Goal: Transaction & Acquisition: Obtain resource

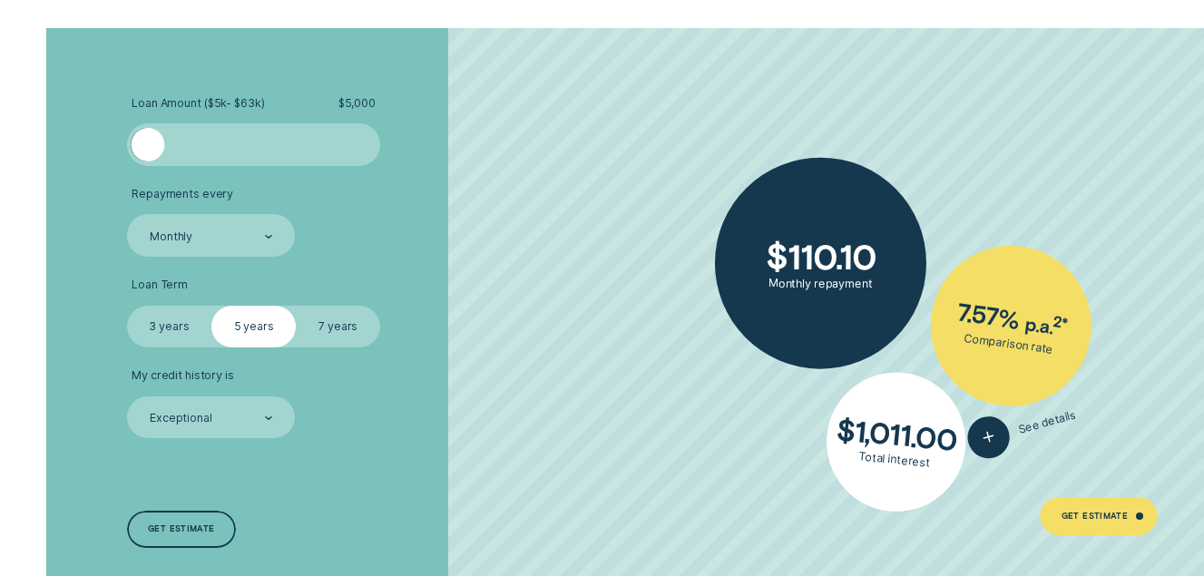
scroll to position [2904, 0]
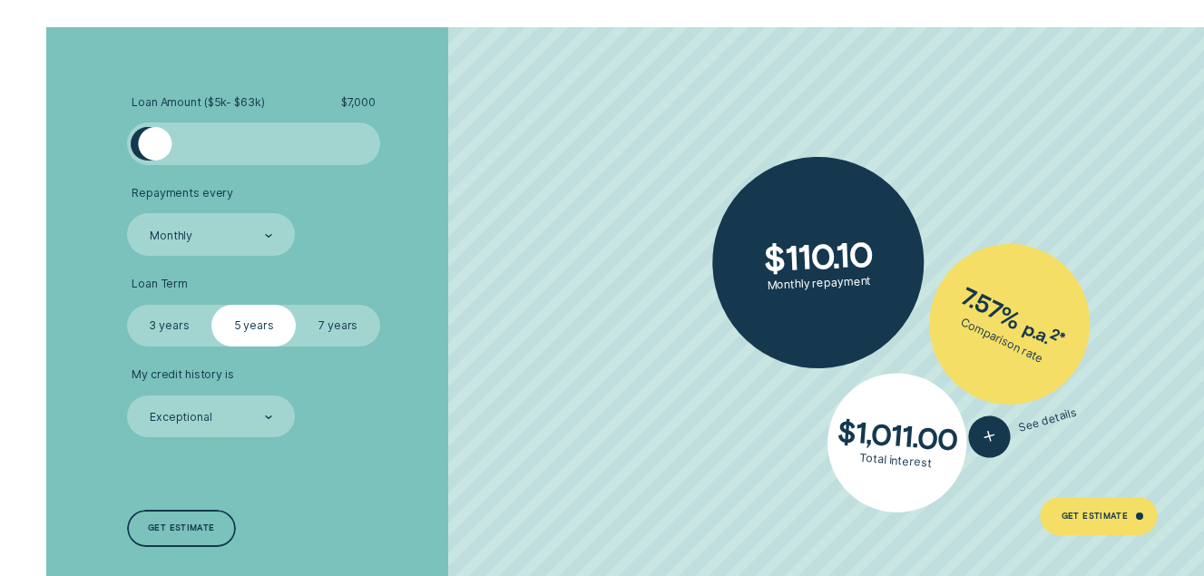
click at [154, 150] on div at bounding box center [155, 144] width 34 height 34
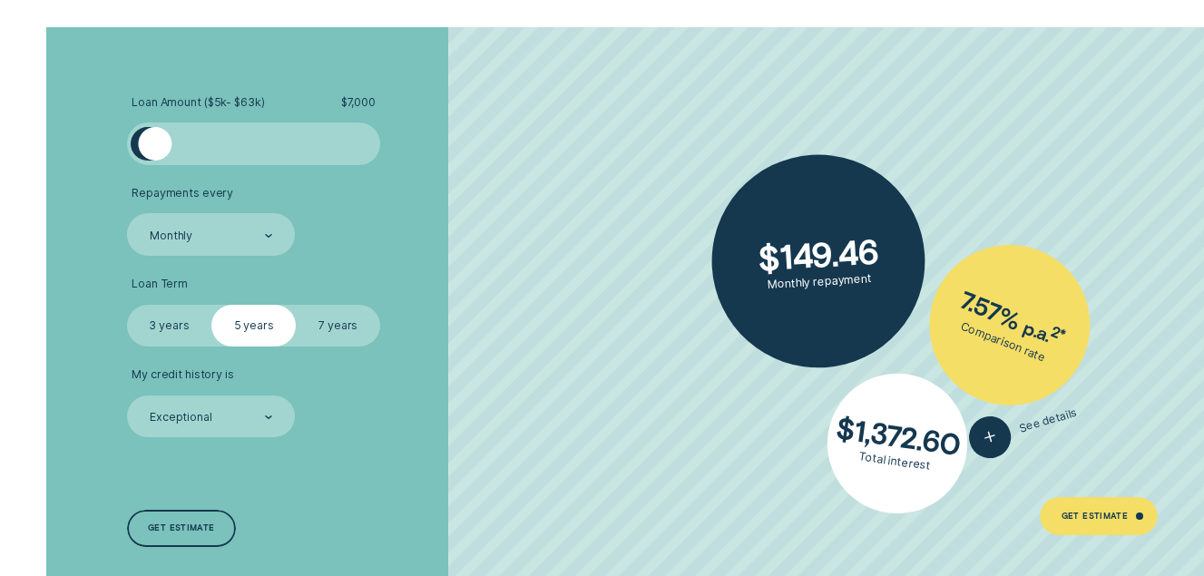
click at [336, 331] on label "7 years" at bounding box center [338, 326] width 84 height 43
click at [296, 305] on input "7 years" at bounding box center [296, 305] width 0 height 0
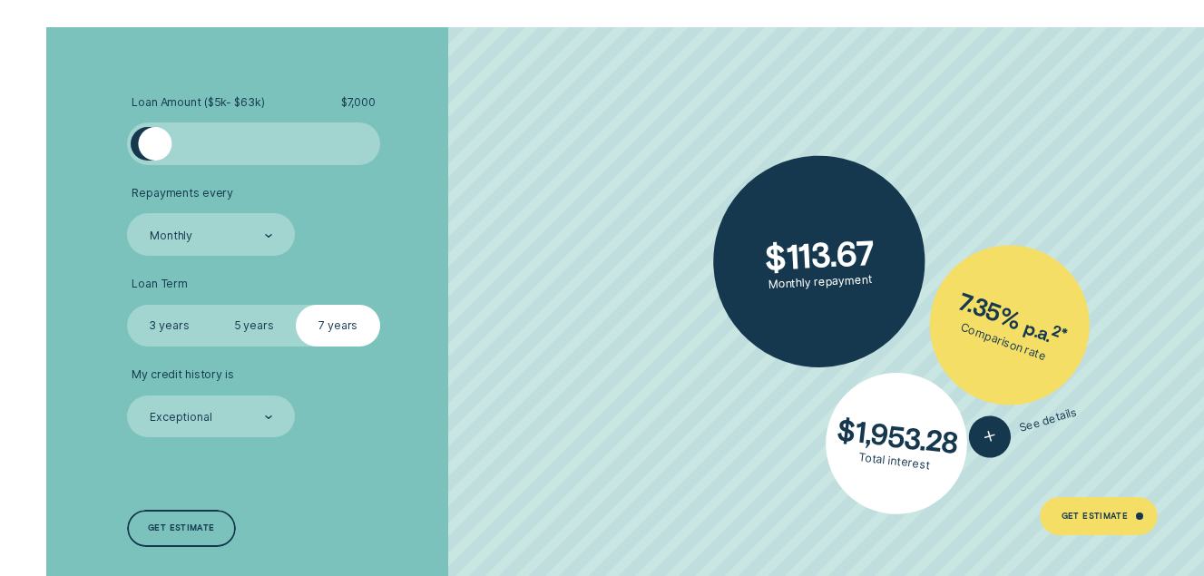
click at [255, 329] on label "5 years" at bounding box center [253, 326] width 84 height 43
click at [211, 305] on input "5 years" at bounding box center [211, 305] width 0 height 0
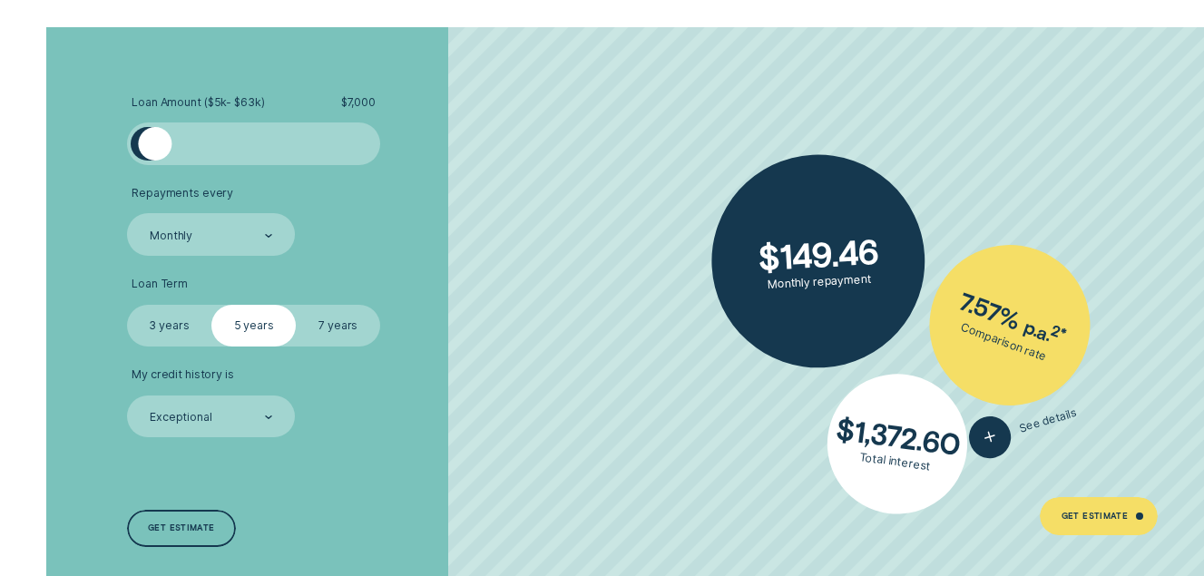
click at [174, 330] on label "3 years" at bounding box center [169, 326] width 84 height 43
click at [127, 305] on input "3 years" at bounding box center [127, 305] width 0 height 0
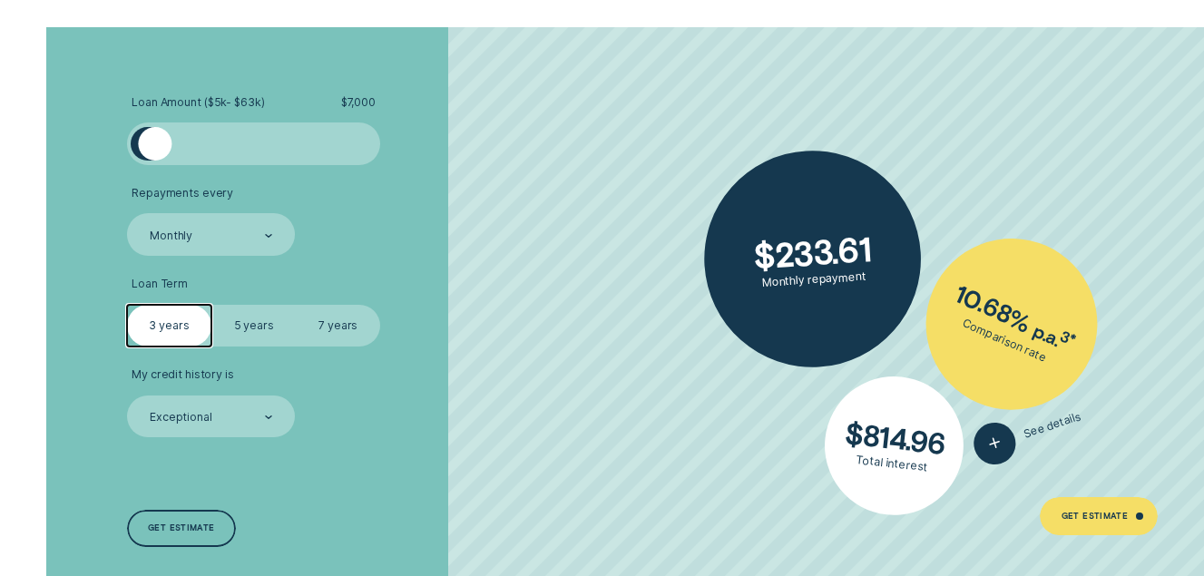
click at [253, 324] on label "5 years" at bounding box center [253, 326] width 84 height 43
click at [211, 305] on input "5 years" at bounding box center [211, 305] width 0 height 0
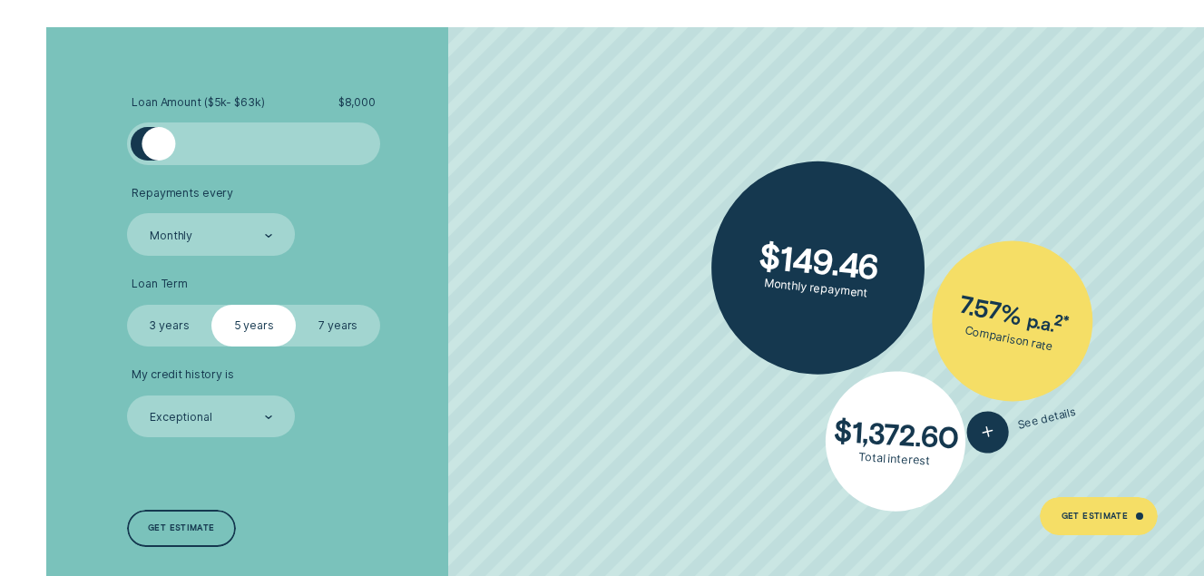
click at [161, 150] on div at bounding box center [159, 144] width 34 height 34
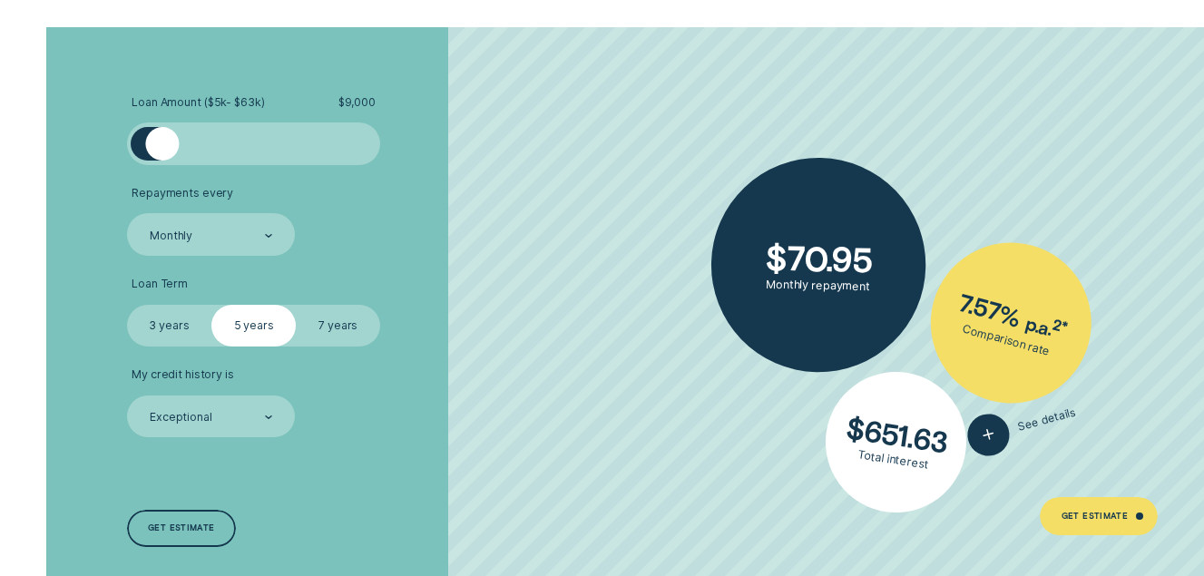
click at [162, 148] on div at bounding box center [163, 144] width 34 height 34
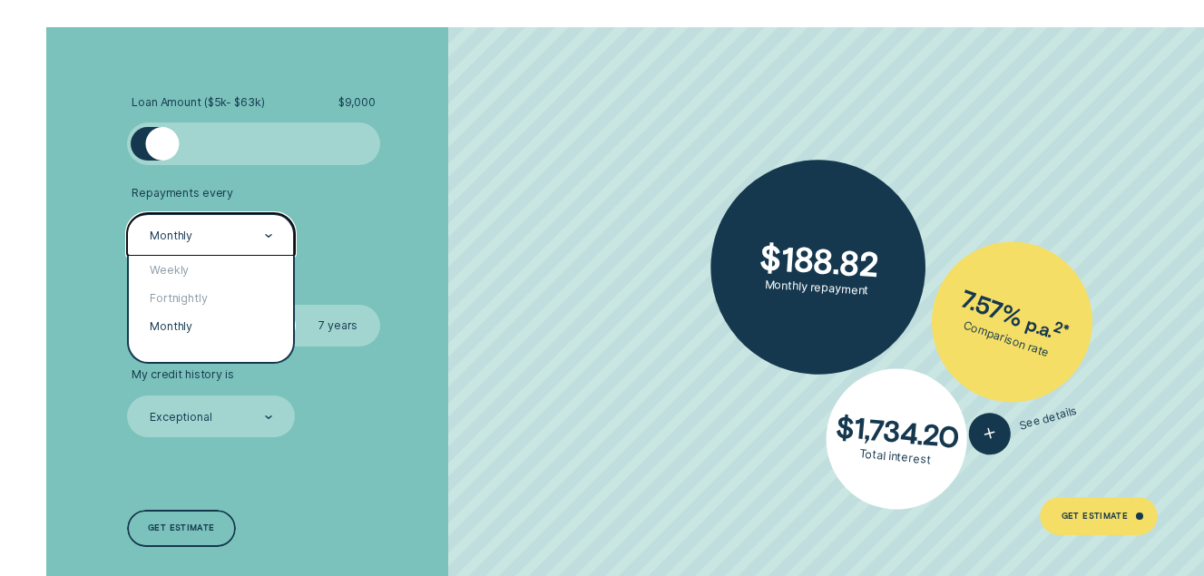
click at [270, 235] on icon at bounding box center [269, 236] width 8 height 4
click at [176, 324] on div "Monthly" at bounding box center [211, 326] width 165 height 28
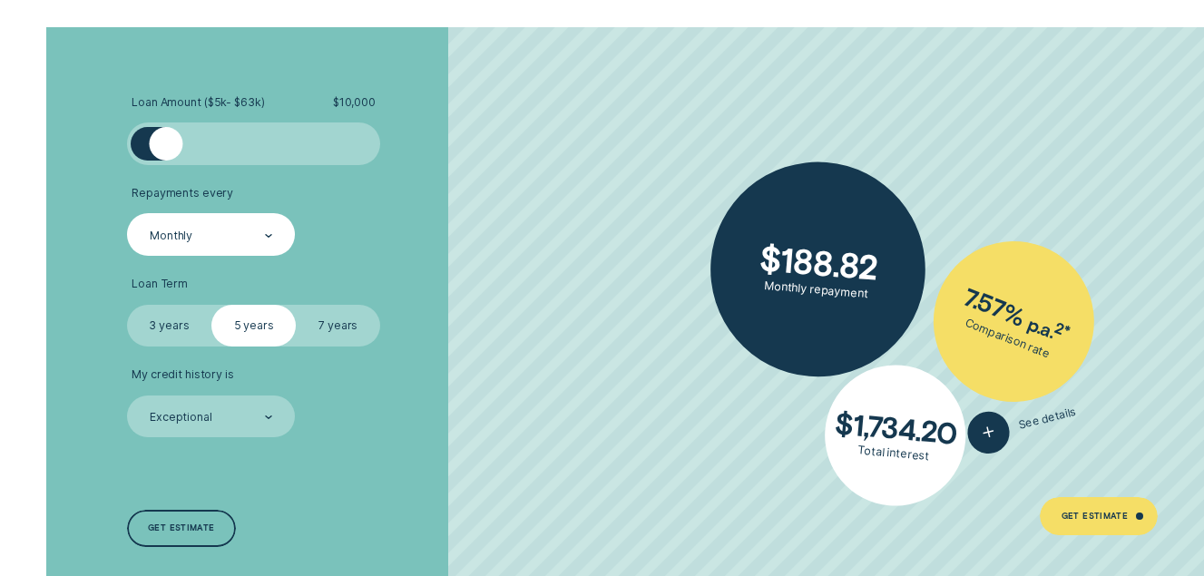
click at [166, 152] on div at bounding box center [167, 144] width 34 height 34
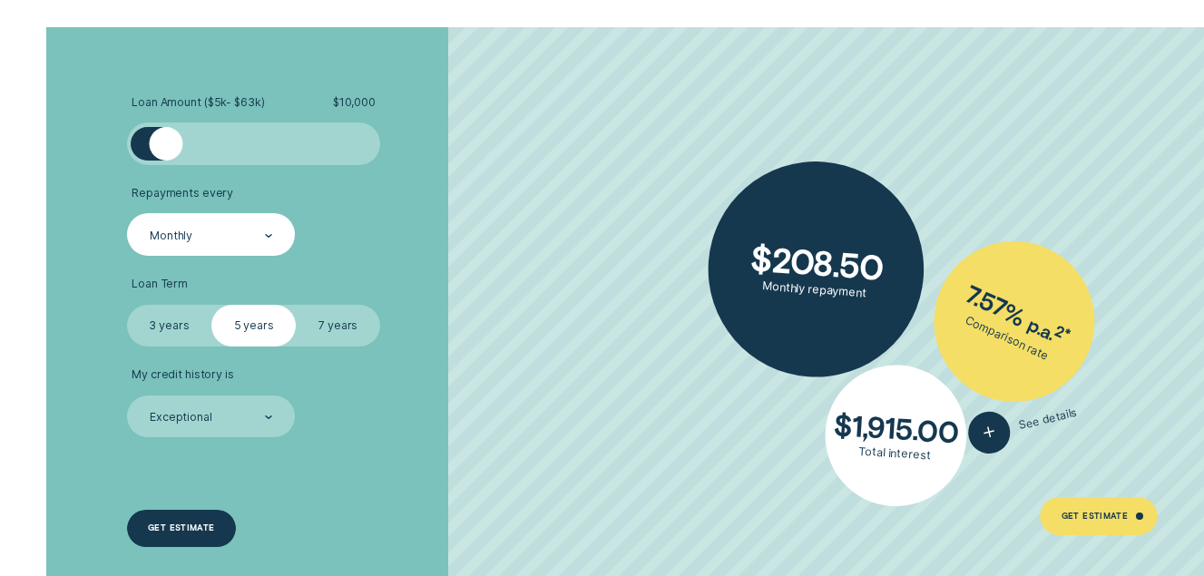
click at [185, 531] on div "Get estimate" at bounding box center [181, 528] width 66 height 7
